Goal: Task Accomplishment & Management: Manage account settings

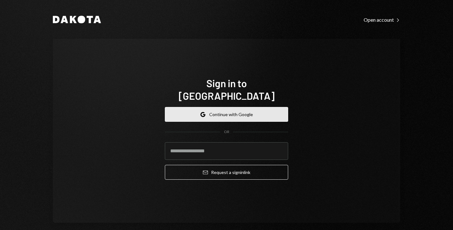
click at [242, 109] on button "Google Continue with Google" at bounding box center [226, 114] width 123 height 15
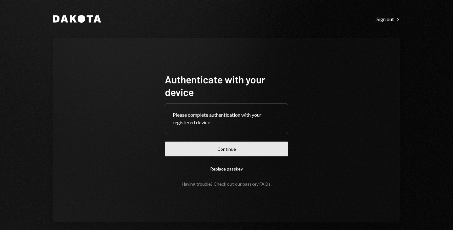
click at [232, 145] on button "Continue" at bounding box center [226, 149] width 123 height 15
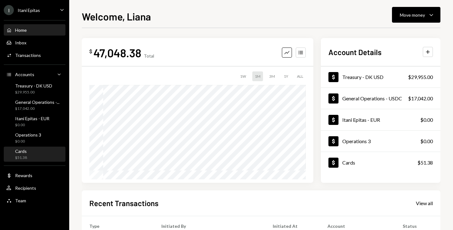
click at [35, 148] on div "Cards $51.38" at bounding box center [34, 154] width 57 height 12
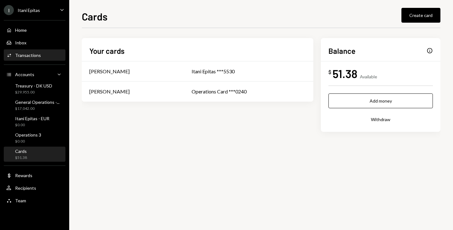
click at [33, 54] on div "Transactions" at bounding box center [28, 55] width 26 height 5
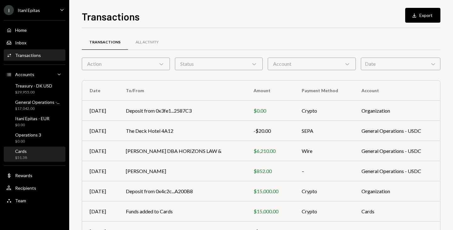
click at [40, 154] on div "Cards $51.38" at bounding box center [34, 154] width 57 height 12
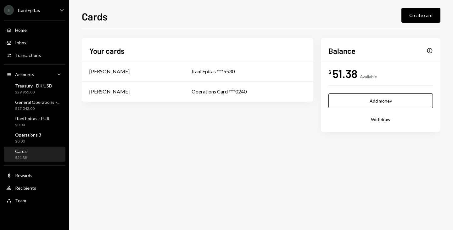
click at [354, 76] on div "51.38" at bounding box center [345, 73] width 25 height 14
click at [136, 71] on div "Benjamin Celermajer" at bounding box center [132, 72] width 87 height 8
click at [164, 73] on div "Benjamin Celermajer" at bounding box center [132, 72] width 87 height 8
click at [157, 95] on div "Liana Etsebeth" at bounding box center [132, 92] width 87 height 8
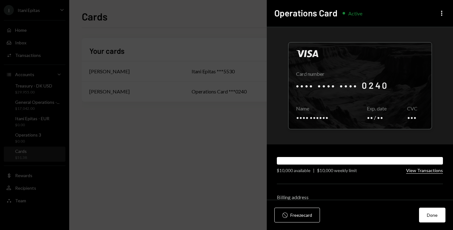
click at [414, 173] on button "View Transactions" at bounding box center [424, 171] width 37 height 6
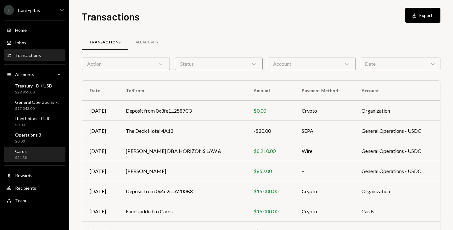
click at [23, 156] on div "$51.38" at bounding box center [21, 157] width 12 height 5
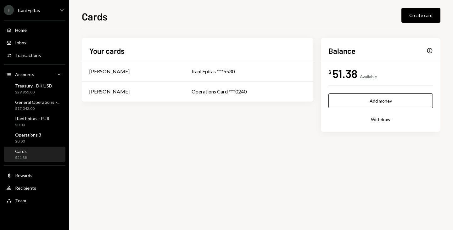
click at [429, 52] on div "Info" at bounding box center [430, 51] width 6 height 6
click at [431, 51] on div "Info" at bounding box center [430, 51] width 6 height 6
click at [226, 92] on div "Operations Card ***0240" at bounding box center [249, 92] width 114 height 8
click at [226, 68] on div "Itani Epitas ***5530" at bounding box center [249, 72] width 114 height 8
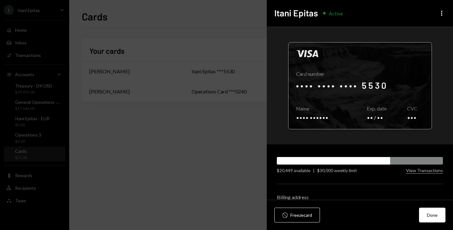
click at [378, 97] on div at bounding box center [359, 85] width 143 height 87
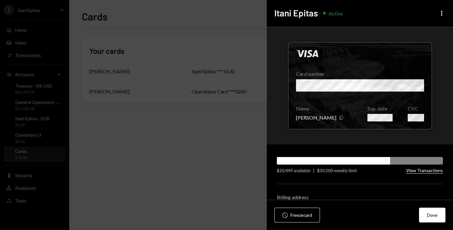
click at [421, 171] on button "View Transactions" at bounding box center [424, 171] width 37 height 6
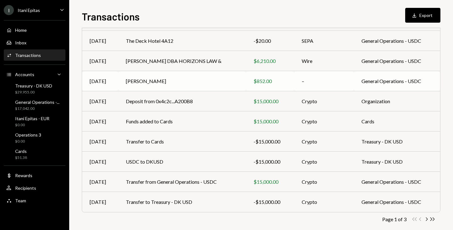
scroll to position [98, 0]
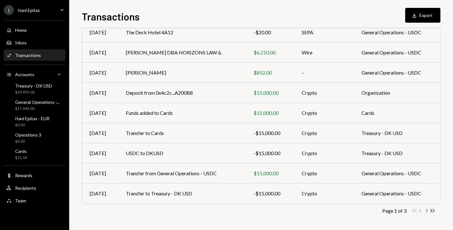
click at [426, 211] on icon "Chevron Right" at bounding box center [426, 211] width 6 height 6
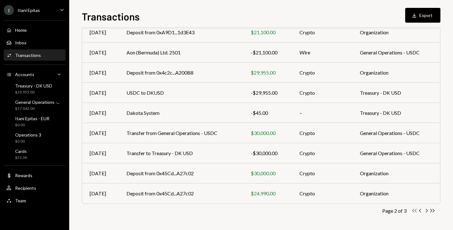
click at [412, 211] on icon "Double Arrow Left" at bounding box center [414, 211] width 6 height 6
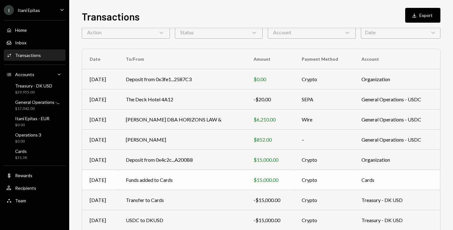
scroll to position [0, 0]
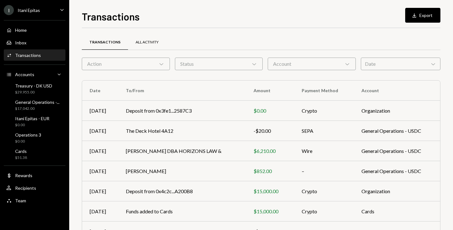
click at [141, 44] on div "All Activity" at bounding box center [147, 42] width 23 height 5
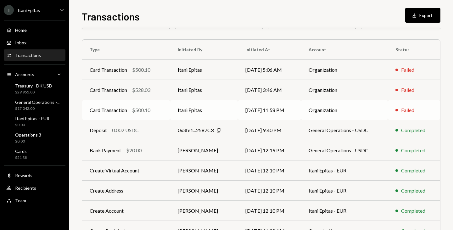
scroll to position [41, 0]
click at [297, 115] on td "[DATE] 11:58 PM" at bounding box center [269, 110] width 63 height 20
click at [326, 114] on td "Organization" at bounding box center [344, 110] width 87 height 20
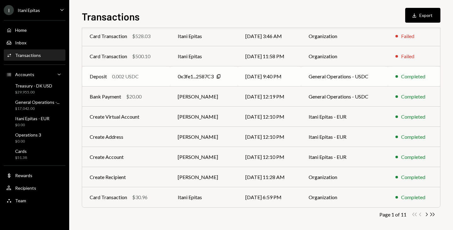
scroll to position [98, 0]
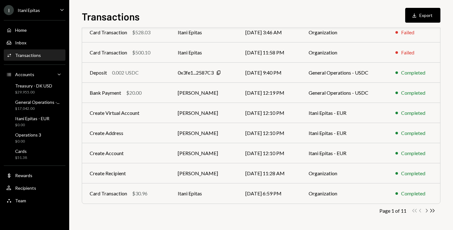
click at [427, 210] on icon "button" at bounding box center [427, 210] width 2 height 3
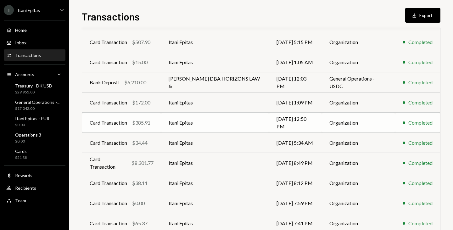
scroll to position [69, 0]
click at [244, 162] on td "Itani Epitas" at bounding box center [215, 163] width 108 height 20
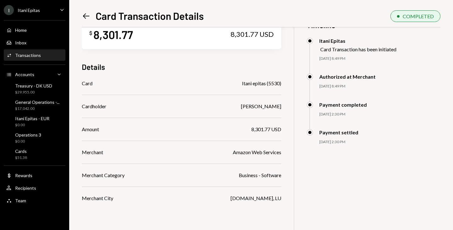
scroll to position [27, 0]
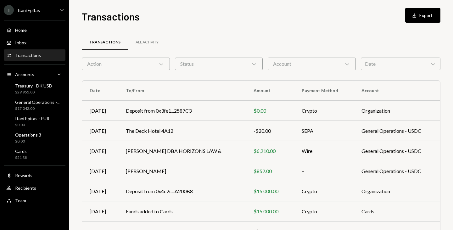
click at [232, 64] on div "Status Chevron Down" at bounding box center [219, 64] width 88 height 13
click at [276, 63] on div "Account Chevron Down" at bounding box center [312, 64] width 88 height 13
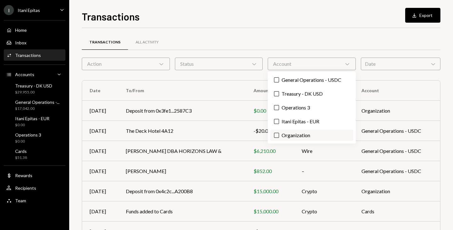
click at [275, 135] on button "Organization" at bounding box center [276, 135] width 5 height 5
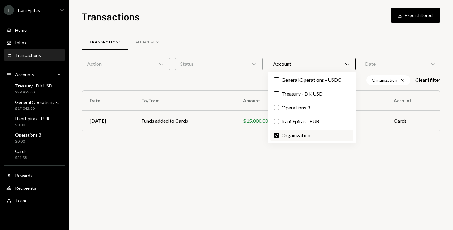
click at [277, 136] on button "Check" at bounding box center [276, 135] width 5 height 5
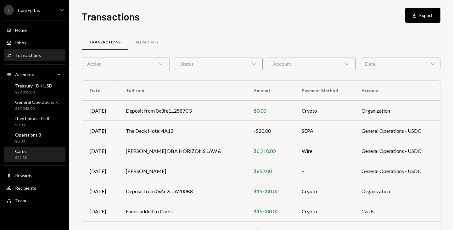
click at [32, 153] on div "Cards $51.38" at bounding box center [34, 154] width 57 height 12
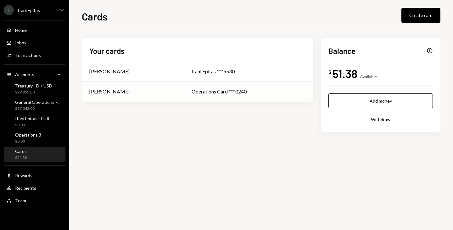
click at [257, 83] on td "Operations Card ***0240" at bounding box center [248, 91] width 129 height 20
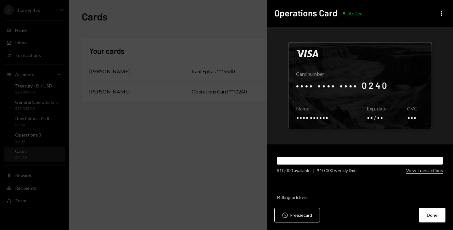
scroll to position [33, 0]
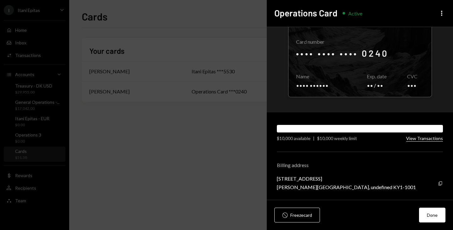
click at [418, 136] on button "View Transactions" at bounding box center [424, 139] width 37 height 6
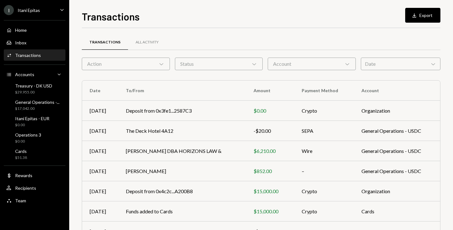
click at [39, 53] on div "Activities Transactions" at bounding box center [23, 56] width 35 height 6
click at [143, 40] on div "All Activity" at bounding box center [147, 42] width 23 height 5
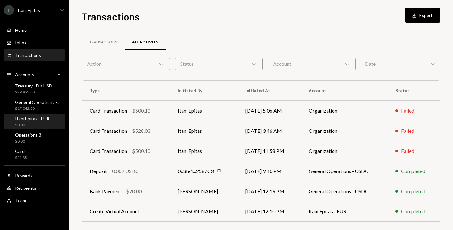
click at [34, 121] on div "Itani Epitas - EUR $0.00" at bounding box center [32, 122] width 34 height 12
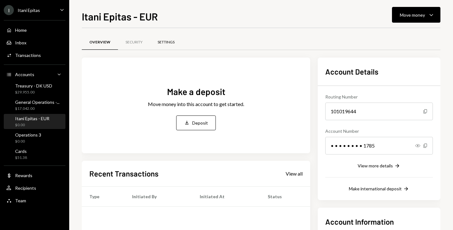
click at [171, 41] on div "Settings" at bounding box center [166, 42] width 17 height 5
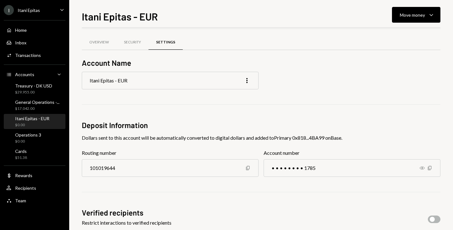
scroll to position [76, 0]
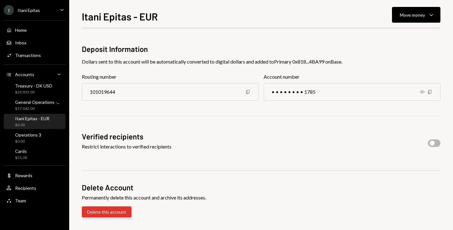
click at [111, 216] on button "Delete this account" at bounding box center [107, 211] width 50 height 11
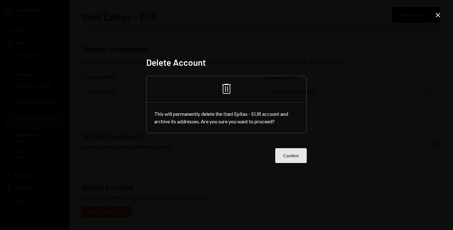
drag, startPoint x: 290, startPoint y: 164, endPoint x: 287, endPoint y: 160, distance: 4.9
click at [287, 160] on div "Delete Account Trash This will permanently delete the Itani Epitas - EUR accoun…" at bounding box center [226, 115] width 160 height 116
click at [287, 160] on button "Confirm" at bounding box center [290, 155] width 31 height 15
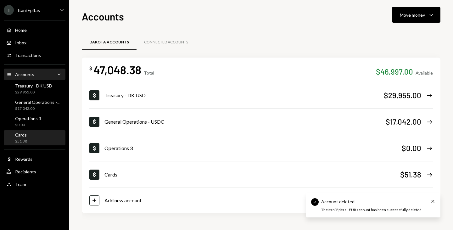
click at [31, 140] on div "Cards $51.38" at bounding box center [34, 138] width 57 height 12
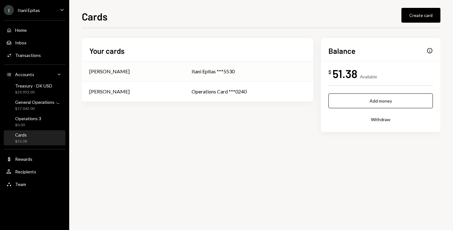
click at [126, 73] on div "[PERSON_NAME]" at bounding box center [109, 72] width 40 height 8
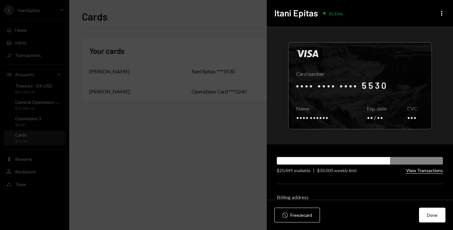
click at [412, 171] on button "View Transactions" at bounding box center [424, 171] width 37 height 6
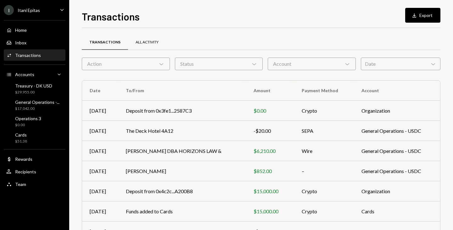
click at [152, 42] on div "All Activity" at bounding box center [147, 42] width 23 height 5
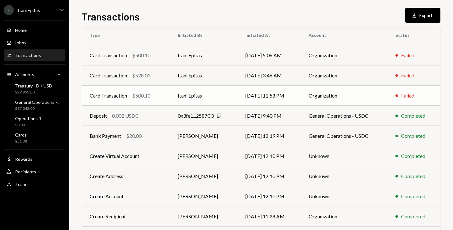
scroll to position [55, 0]
click at [98, 115] on div "Deposit" at bounding box center [98, 116] width 17 height 8
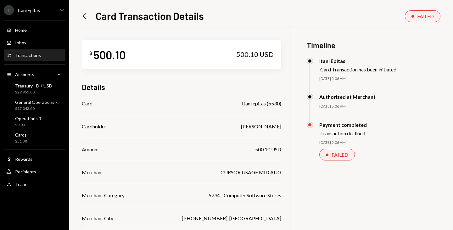
click at [87, 15] on icon "Left Arrow" at bounding box center [86, 16] width 9 height 9
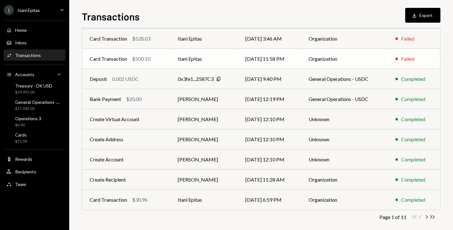
scroll to position [98, 0]
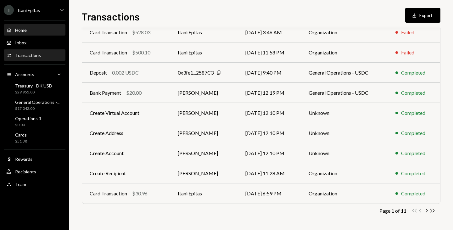
click at [36, 35] on div "Home Home" at bounding box center [34, 30] width 57 height 11
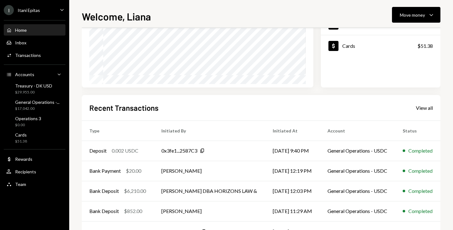
scroll to position [119, 0]
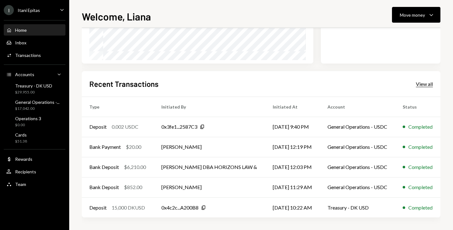
click at [426, 84] on div "View all" at bounding box center [424, 84] width 17 height 6
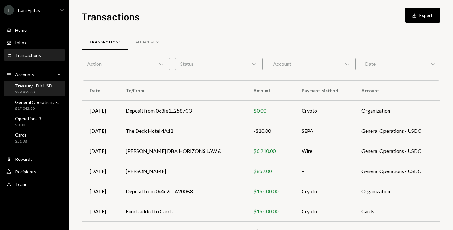
click at [26, 92] on div "$29,955.00" at bounding box center [33, 92] width 37 height 5
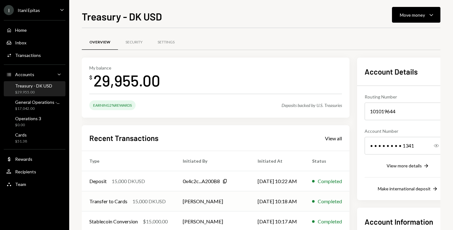
scroll to position [82, 0]
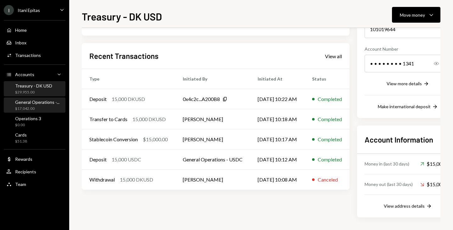
click at [35, 103] on div "General Operations -..." at bounding box center [37, 101] width 44 height 5
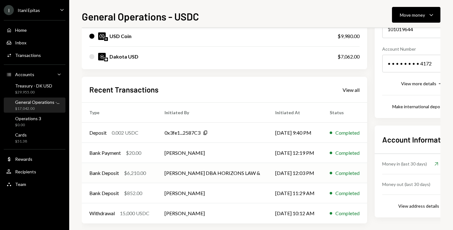
scroll to position [88, 0]
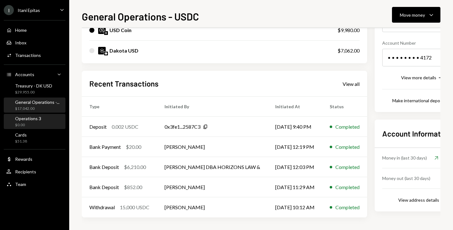
click at [40, 120] on div "Operations 3" at bounding box center [28, 118] width 26 height 5
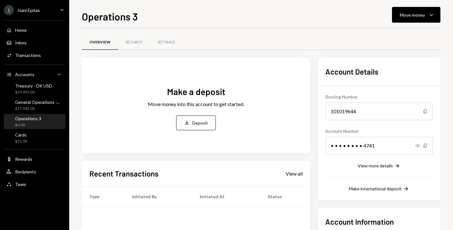
click at [156, 50] on div at bounding box center [261, 50] width 359 height 0
click at [159, 49] on div "Settings" at bounding box center [166, 42] width 32 height 15
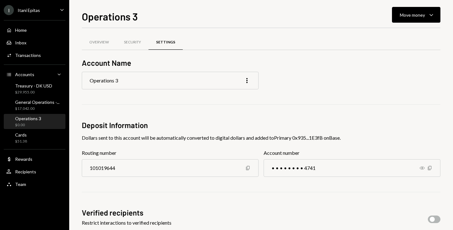
scroll to position [76, 0]
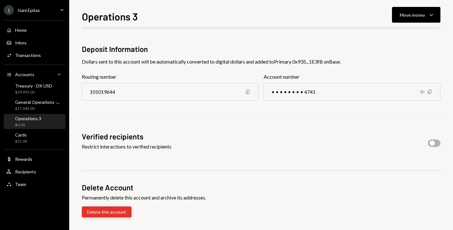
click at [113, 207] on button "Delete this account" at bounding box center [107, 211] width 50 height 11
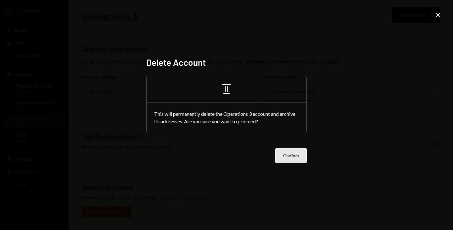
click at [286, 154] on button "Confirm" at bounding box center [290, 155] width 31 height 15
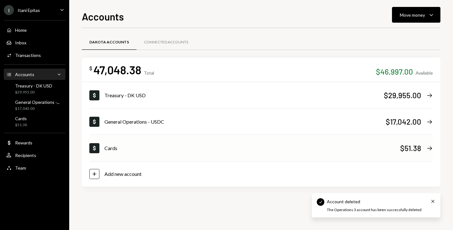
click at [131, 152] on div "Dollar Cards $51.38 Right Arrow" at bounding box center [261, 148] width 344 height 25
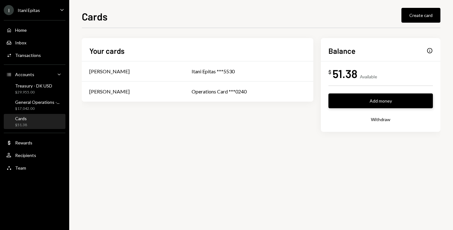
click at [418, 108] on button "Add money" at bounding box center [380, 100] width 104 height 15
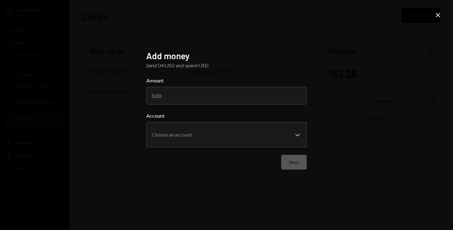
click at [437, 15] on icon at bounding box center [438, 15] width 4 height 4
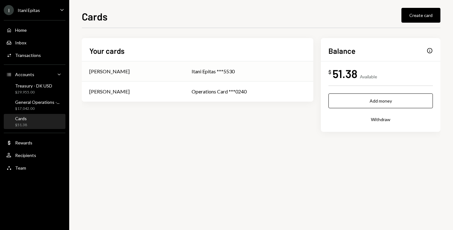
click at [247, 71] on div "Itani Epitas ***5530" at bounding box center [249, 72] width 114 height 8
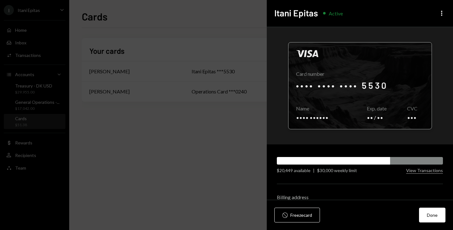
click at [361, 78] on div at bounding box center [359, 85] width 143 height 87
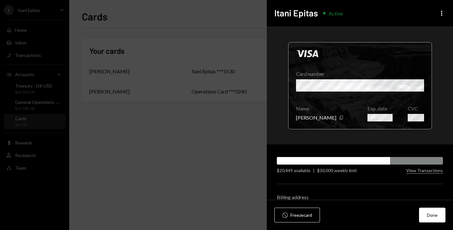
scroll to position [33, 0]
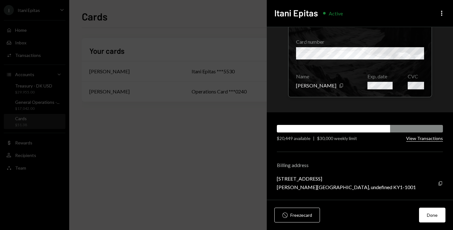
click at [421, 138] on button "View Transactions" at bounding box center [424, 139] width 37 height 6
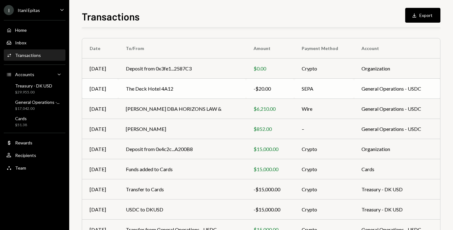
scroll to position [50, 0]
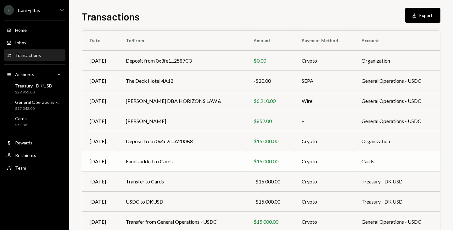
click at [270, 162] on div "$15,000.00" at bounding box center [270, 162] width 33 height 8
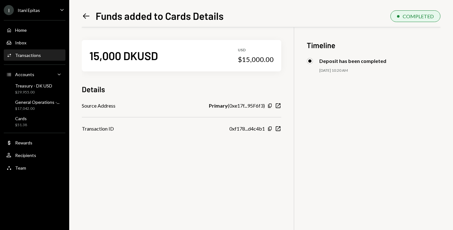
scroll to position [27, 0]
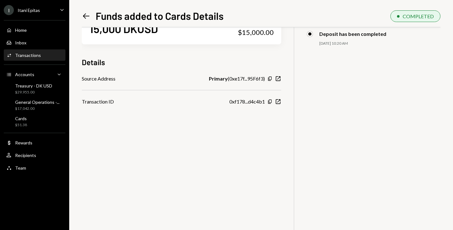
click at [91, 21] on div "Left Arrow Funds added to Cards Details" at bounding box center [153, 15] width 142 height 13
click at [88, 16] on icon at bounding box center [86, 15] width 7 height 5
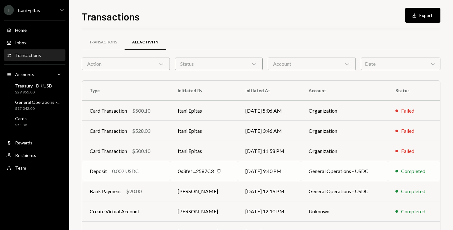
scroll to position [98, 0]
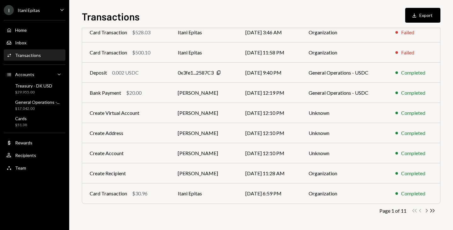
click at [428, 211] on icon "Chevron Right" at bounding box center [426, 211] width 6 height 6
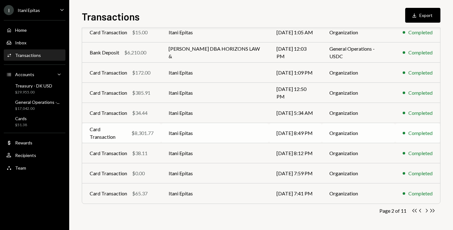
scroll to position [0, 0]
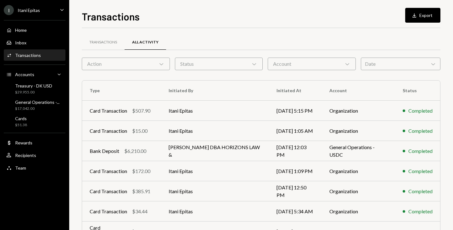
click at [156, 66] on div "Action Chevron Down" at bounding box center [126, 64] width 88 height 13
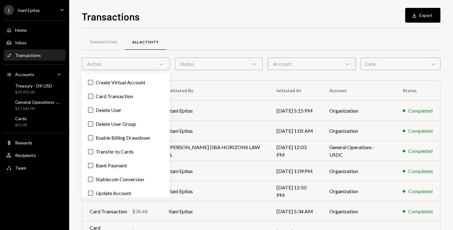
scroll to position [149, 0]
click at [109, 102] on label "Card Transaction" at bounding box center [125, 96] width 83 height 11
click at [93, 99] on button "Card Transaction" at bounding box center [90, 96] width 5 height 5
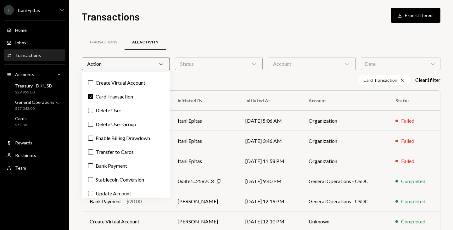
click at [249, 85] on div "Transactions All Activity Action Chevron Down Status Chevron Down Account Chevr…" at bounding box center [261, 188] width 359 height 300
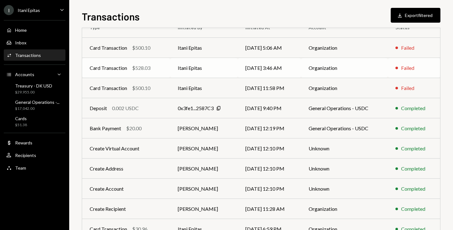
scroll to position [0, 0]
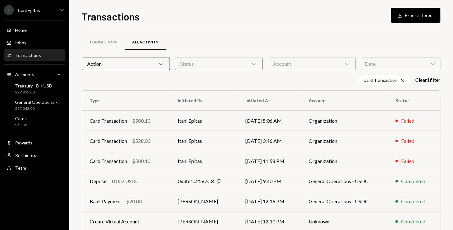
click at [160, 64] on icon at bounding box center [161, 64] width 4 height 2
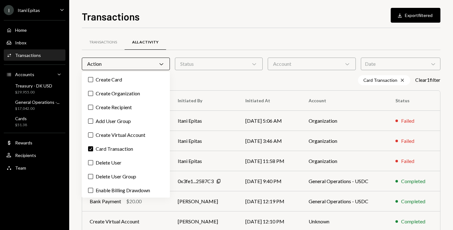
scroll to position [103, 0]
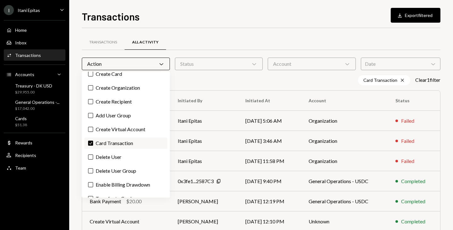
click at [110, 149] on label "Check Card Transaction" at bounding box center [125, 142] width 83 height 11
click at [93, 146] on button "Check" at bounding box center [90, 143] width 5 height 5
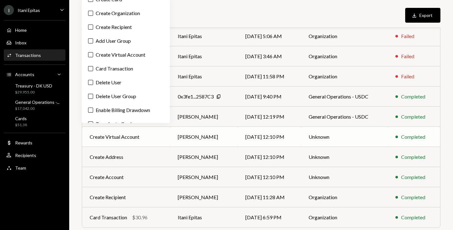
scroll to position [98, 0]
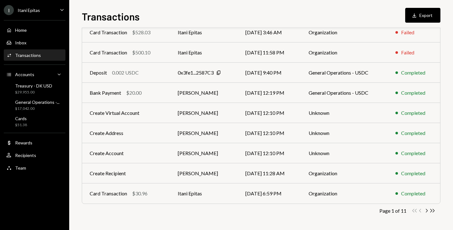
click at [159, 210] on div "Page 1 of 11 Double Arrow Left Chevron Left Chevron Right Double Arrow Right" at bounding box center [261, 211] width 359 height 6
click at [428, 19] on button "Download Export" at bounding box center [422, 15] width 35 height 15
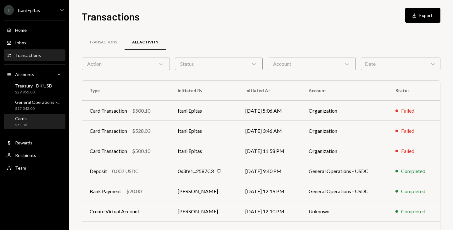
click at [38, 117] on div "Cards $51.38" at bounding box center [34, 122] width 57 height 12
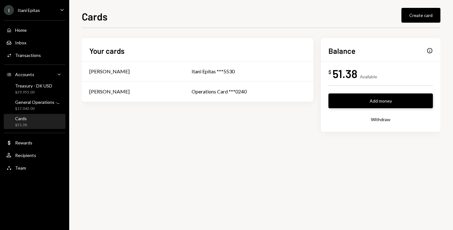
click at [410, 101] on button "Add money" at bounding box center [380, 100] width 104 height 15
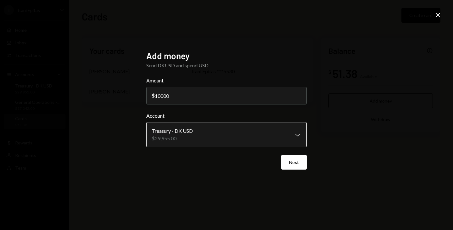
type input "10000"
click at [254, 128] on body "**********" at bounding box center [226, 115] width 453 height 230
click at [224, 142] on body "**********" at bounding box center [226, 115] width 453 height 230
click at [288, 165] on button "Next" at bounding box center [293, 162] width 25 height 15
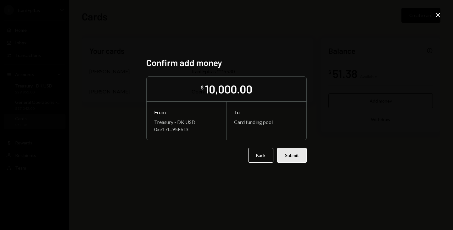
click at [294, 155] on button "Submit" at bounding box center [292, 155] width 30 height 15
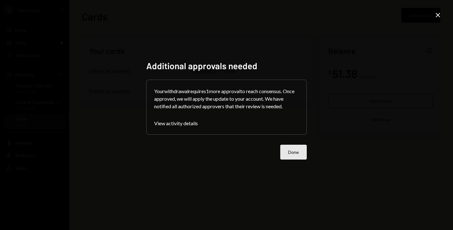
click at [297, 154] on button "Done" at bounding box center [293, 152] width 26 height 15
